Goal: Navigation & Orientation: Find specific page/section

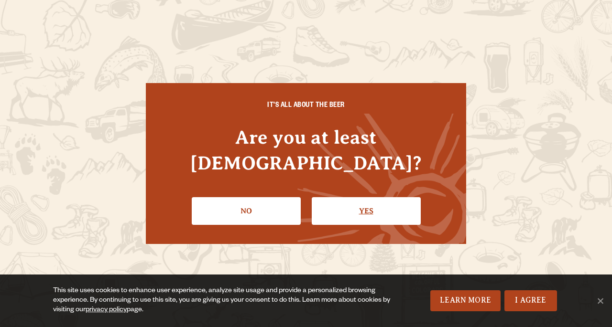
click at [341, 203] on link "Yes" at bounding box center [366, 211] width 109 height 28
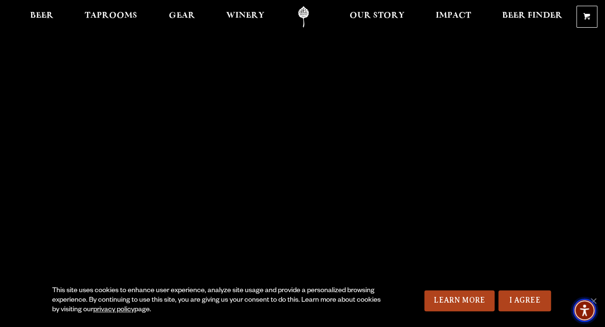
click at [595, 299] on span "Accessibility Menu" at bounding box center [583, 310] width 33 height 33
click at [241, 12] on span "Winery" at bounding box center [245, 16] width 38 height 8
click at [101, 9] on link "Taprooms" at bounding box center [110, 17] width 65 height 22
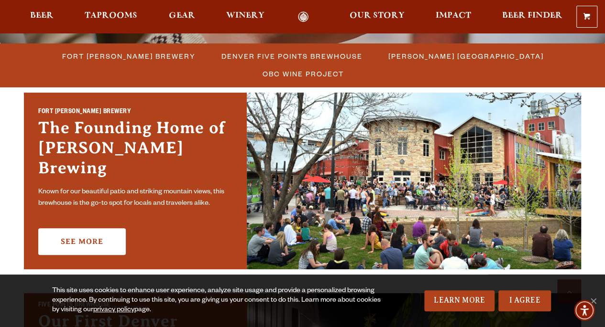
scroll to position [268, 0]
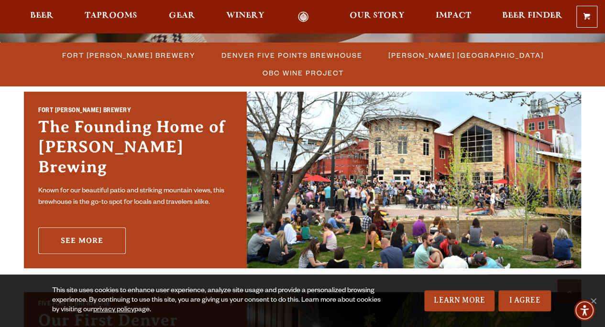
click at [98, 235] on link "See More" at bounding box center [81, 241] width 87 height 27
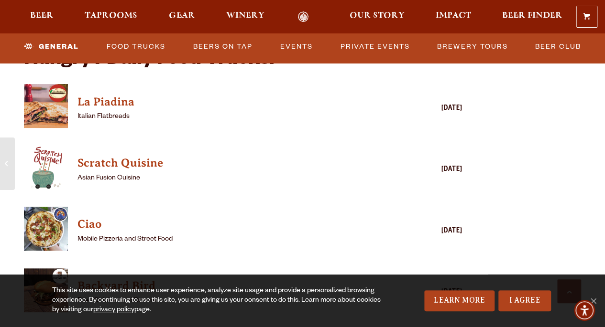
scroll to position [2285, 0]
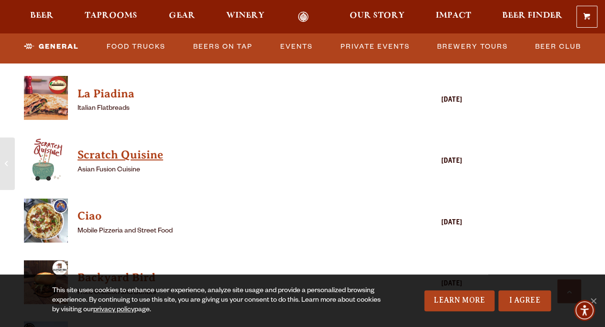
click at [159, 160] on h4 "Scratch Quisine" at bounding box center [229, 155] width 304 height 15
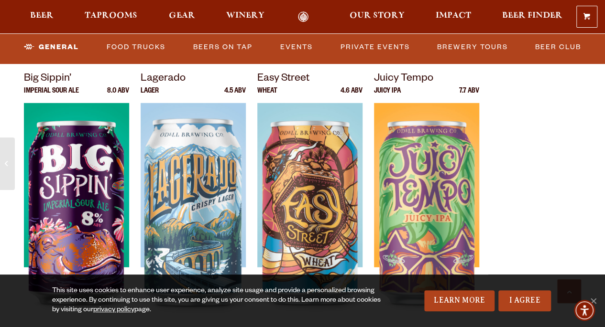
scroll to position [3193, 0]
